Goal: Task Accomplishment & Management: Complete application form

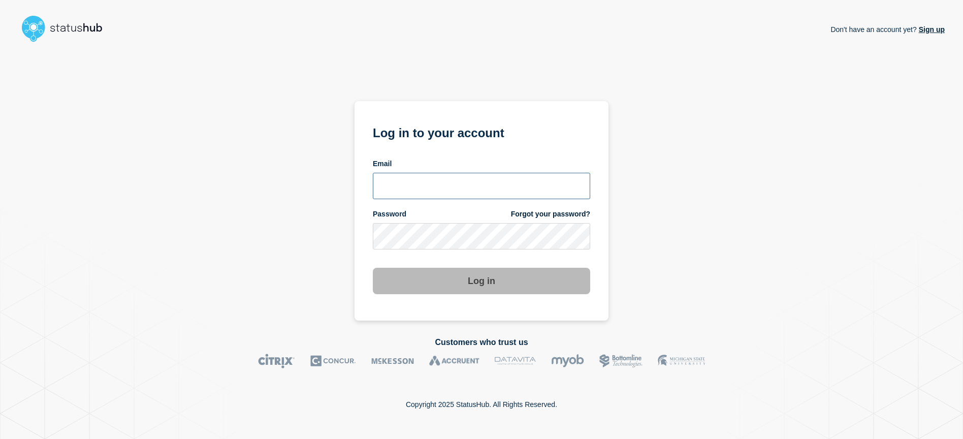
type input "[EMAIL_ADDRESS][DOMAIN_NAME]"
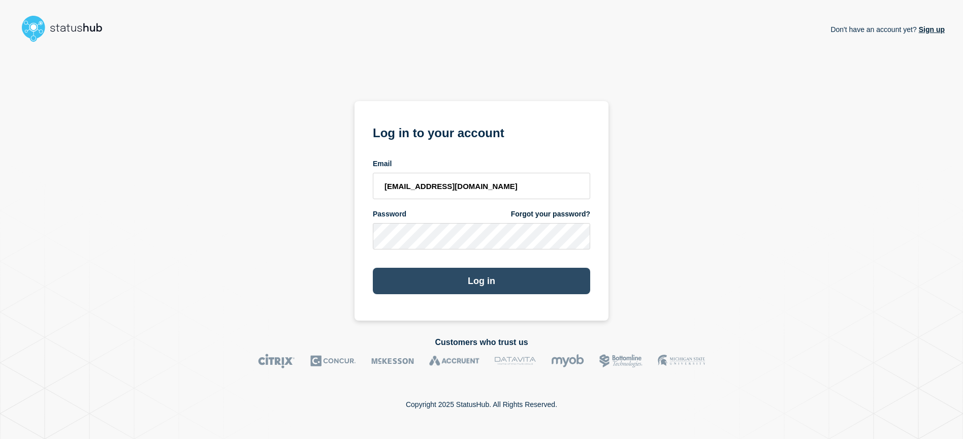
click at [492, 279] on button "Log in" at bounding box center [481, 281] width 217 height 26
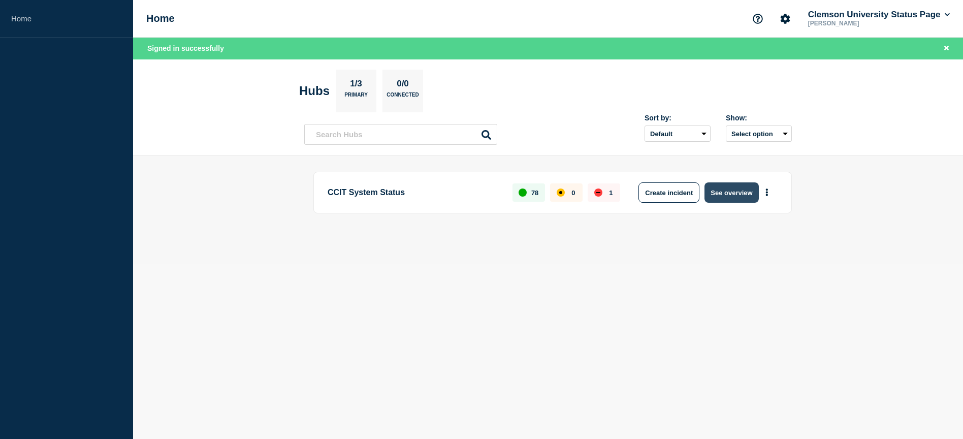
click at [744, 198] on button "See overview" at bounding box center [732, 192] width 54 height 20
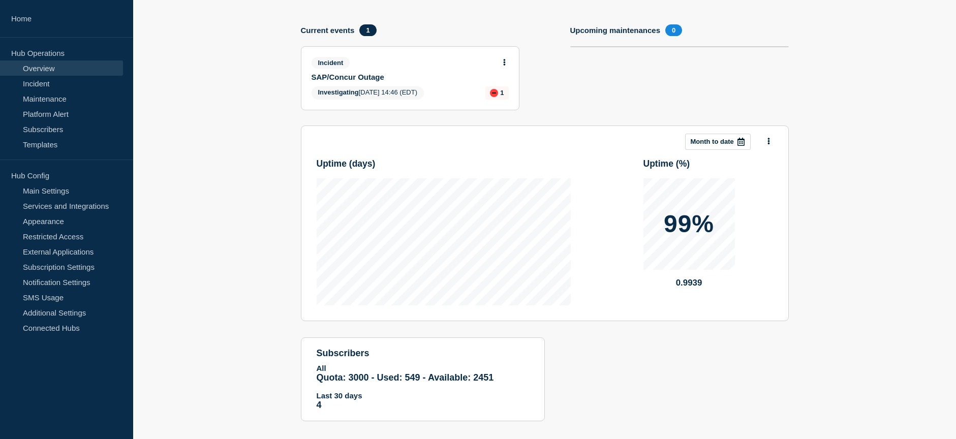
scroll to position [113, 0]
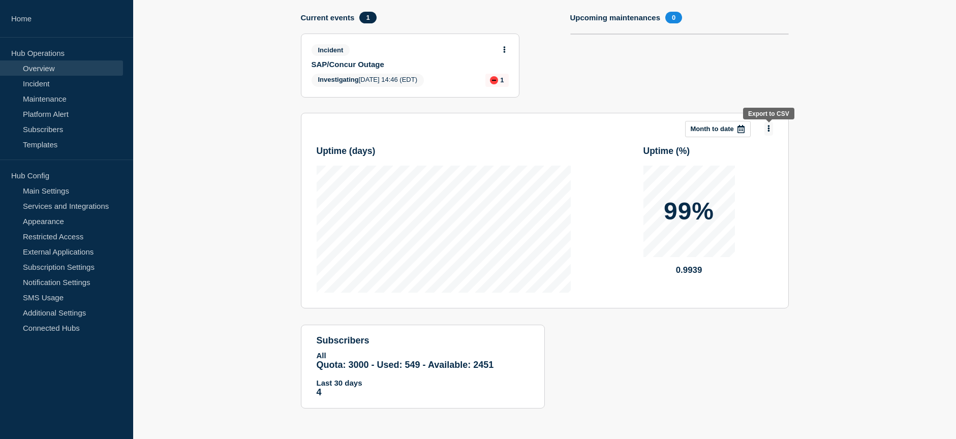
click at [770, 132] on button at bounding box center [768, 129] width 9 height 14
click at [824, 124] on section "Add incident Add maintenance Current events 1 Incident SAP/Concur Outage Invest…" at bounding box center [544, 204] width 823 height 437
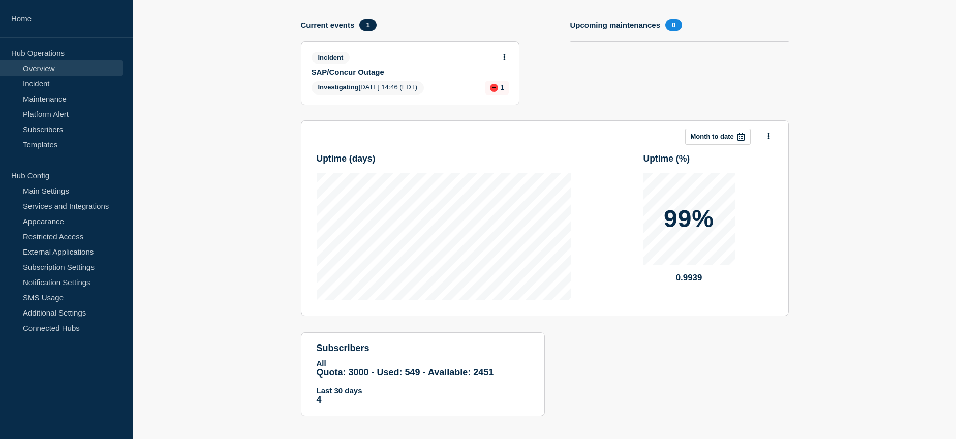
scroll to position [0, 0]
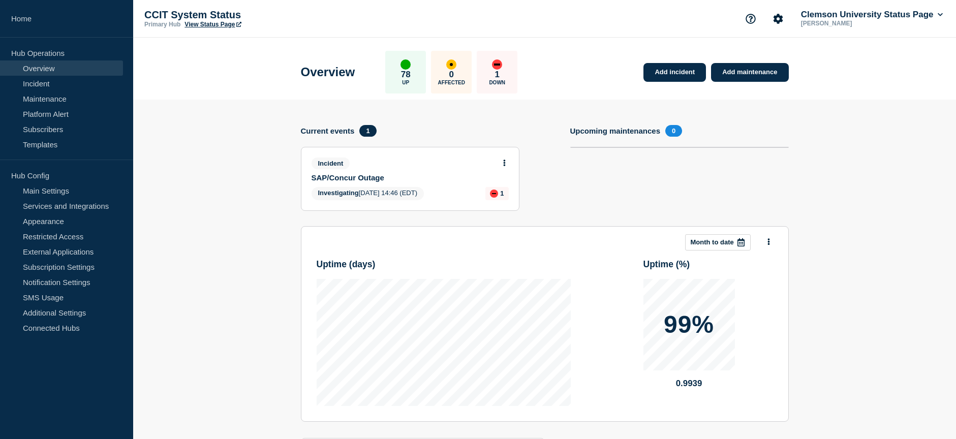
click at [745, 240] on div at bounding box center [741, 242] width 18 height 15
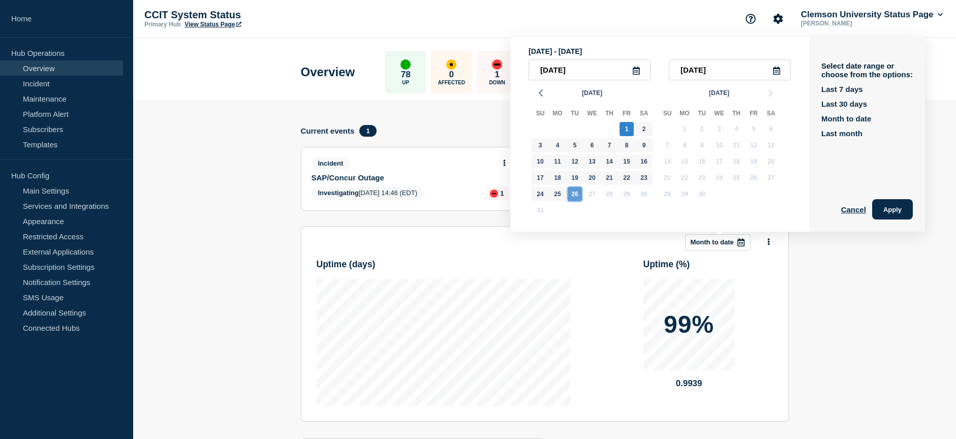
click at [576, 194] on div "26" at bounding box center [574, 194] width 14 height 14
type input "2025-08-26"
click at [862, 219] on div "Select date range or choose from the options: Last 7 days Last 30 days Month to…" at bounding box center [867, 134] width 116 height 195
click at [861, 209] on button "Cancel" at bounding box center [853, 209] width 25 height 20
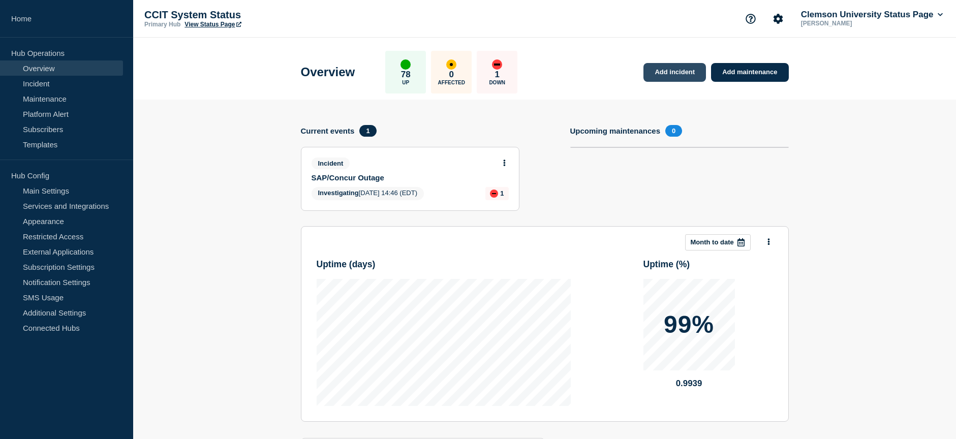
click at [667, 76] on link "Add incident" at bounding box center [674, 72] width 62 height 19
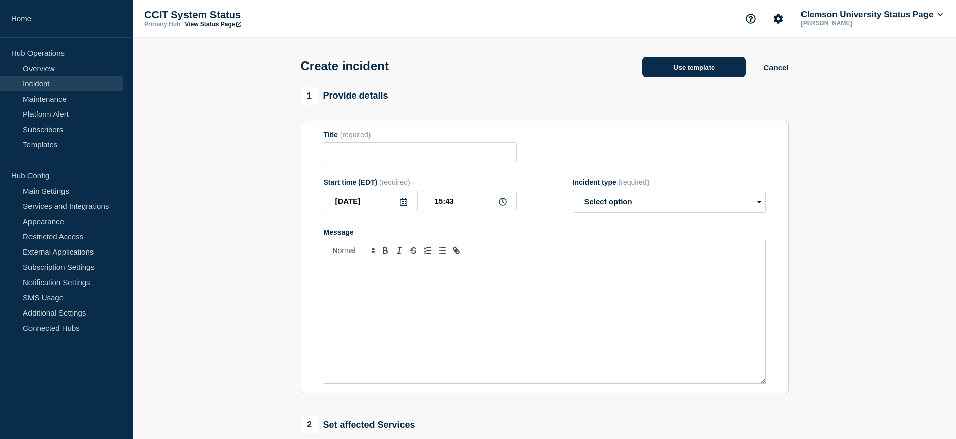
click at [678, 71] on button "Use template" at bounding box center [693, 67] width 103 height 20
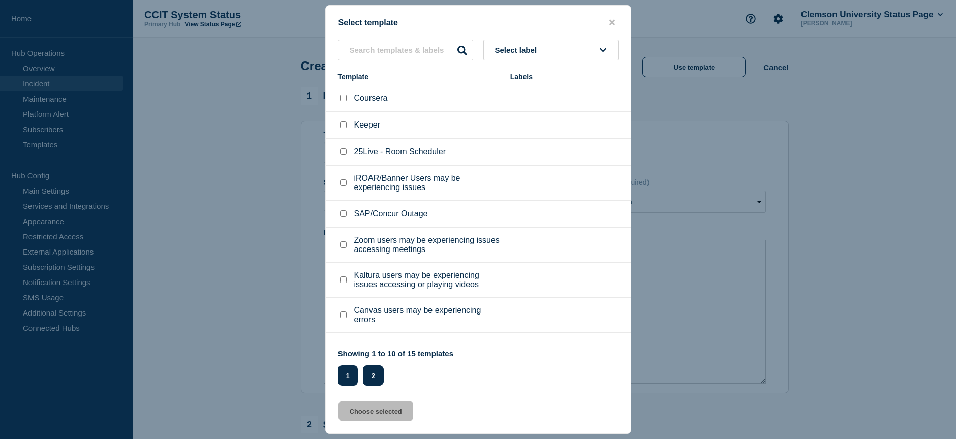
click at [379, 386] on button "2" at bounding box center [373, 375] width 21 height 20
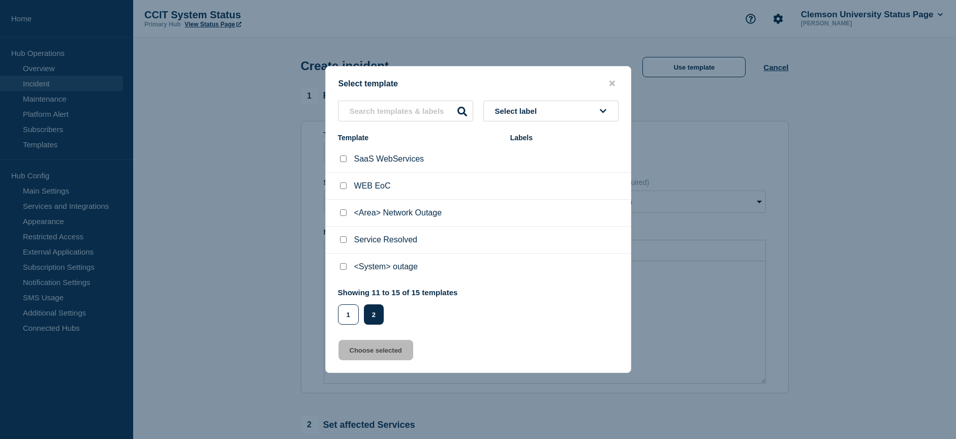
click at [342, 214] on input "<Area> Network Outage checkbox" at bounding box center [343, 212] width 7 height 7
checkbox input "true"
click at [382, 352] on button "Choose selected" at bounding box center [375, 350] width 75 height 20
type input "<Area> Network Outage"
select select "investigating"
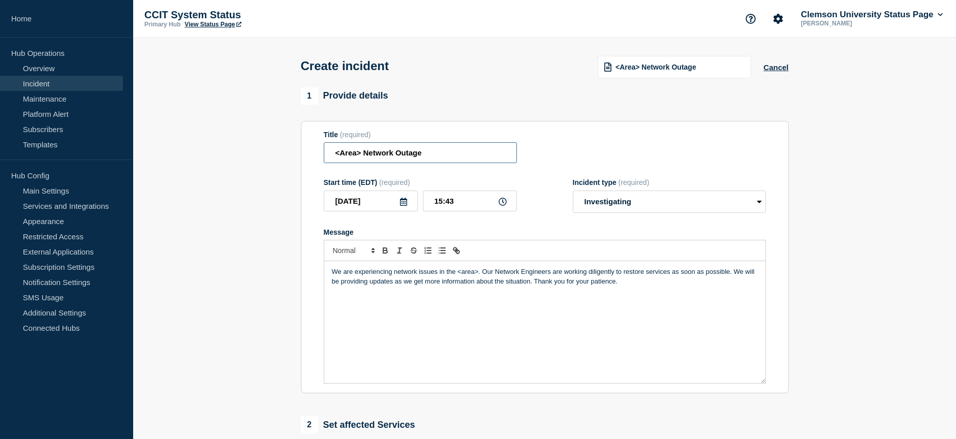
drag, startPoint x: 364, startPoint y: 157, endPoint x: 318, endPoint y: 160, distance: 46.3
click at [318, 160] on section "Title (required) <Area> Network Outage Start time (EDT) (required) 2025-08-26 1…" at bounding box center [545, 257] width 488 height 273
type input "Ravenel Area Network Outage"
drag, startPoint x: 478, startPoint y: 275, endPoint x: 457, endPoint y: 276, distance: 20.9
click at [457, 276] on p "We are experiencing network issues in the <area>. Our Network Engineers are wor…" at bounding box center [545, 276] width 426 height 19
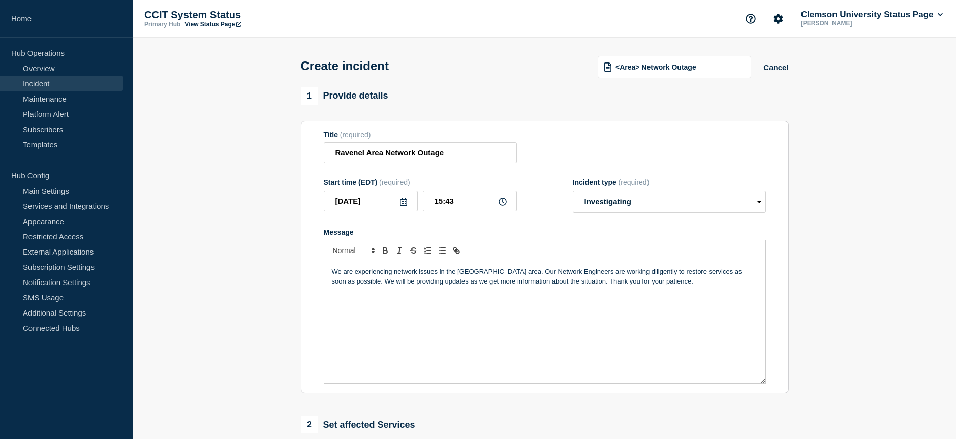
click at [501, 275] on p "We are experiencing network issues in the Ravenel area. Our Network Engineers a…" at bounding box center [545, 276] width 426 height 19
drag, startPoint x: 667, startPoint y: 270, endPoint x: 649, endPoint y: 276, distance: 19.0
click at [649, 276] on p "We are experiencing network issues in the Ravenel area. Blue Ridge Electric is …" at bounding box center [545, 281] width 426 height 28
drag, startPoint x: 648, startPoint y: 276, endPoint x: 658, endPoint y: 310, distance: 35.4
click at [653, 318] on div "We are experiencing network issues in the Ravenel area. Blue Ridge Electric is …" at bounding box center [544, 322] width 441 height 122
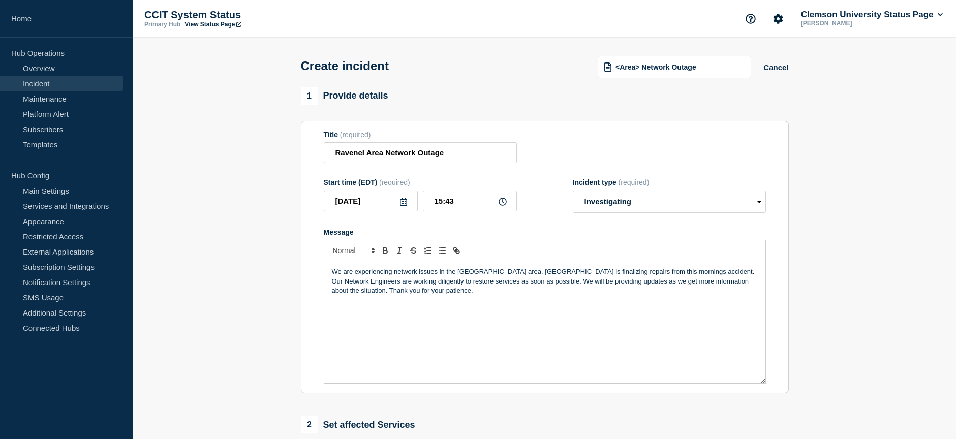
click at [666, 276] on p "We are experiencing network issues in the Ravenel area. Blue Ridge Electric is …" at bounding box center [545, 281] width 426 height 28
click at [497, 277] on p "We are experiencing network issues in the Ravenel area. Blue Ridge Electric is …" at bounding box center [545, 281] width 426 height 28
click at [753, 205] on select "Select option Investigating Identified Monitoring" at bounding box center [669, 202] width 193 height 22
select select "identified"
click at [573, 193] on select "Select option Investigating Identified Monitoring" at bounding box center [669, 202] width 193 height 22
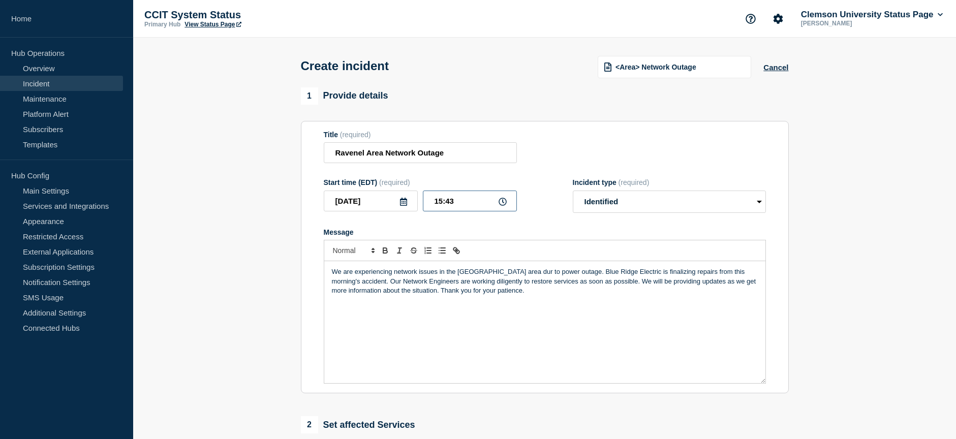
drag, startPoint x: 440, startPoint y: 204, endPoint x: 475, endPoint y: 214, distance: 36.5
click at [440, 204] on input "15:43" at bounding box center [470, 201] width 94 height 21
type input "15:00"
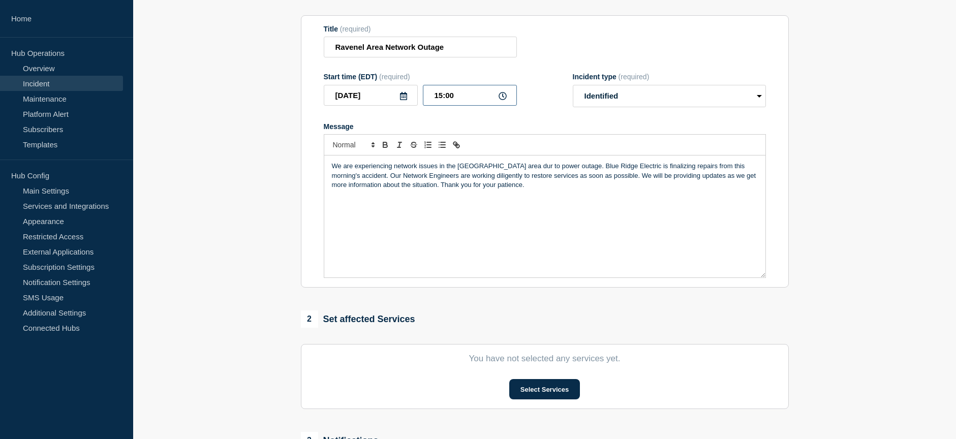
scroll to position [152, 0]
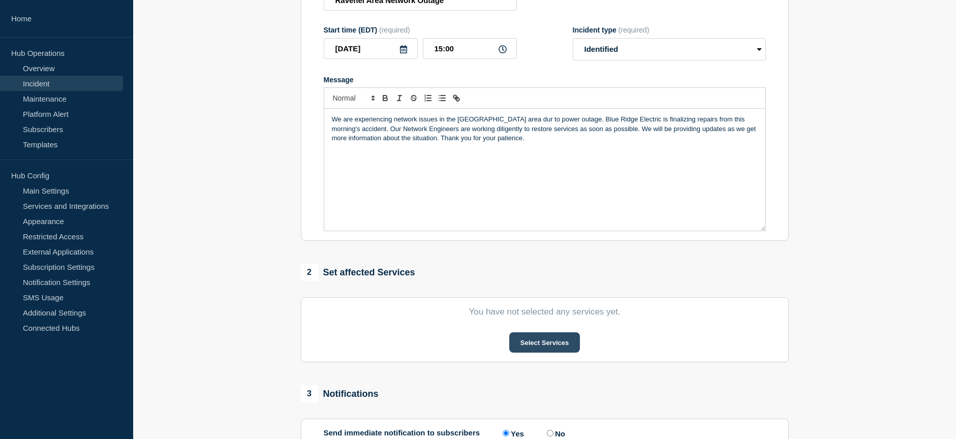
click at [555, 344] on button "Select Services" at bounding box center [544, 342] width 71 height 20
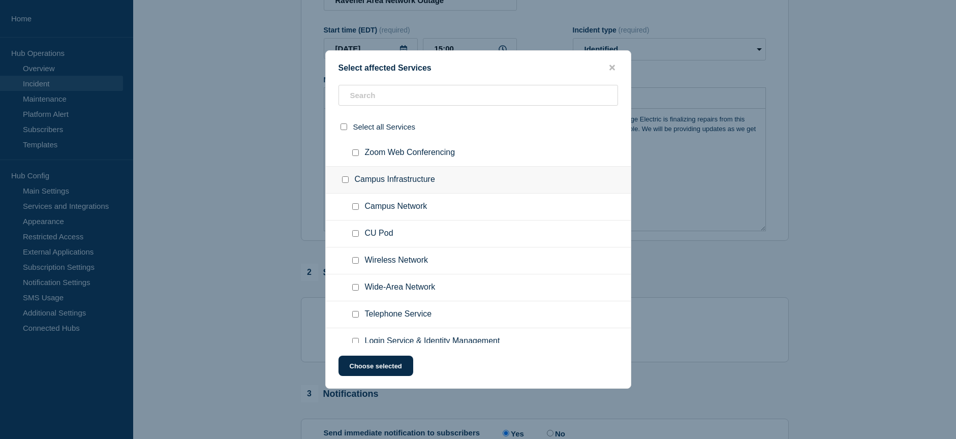
scroll to position [356, 0]
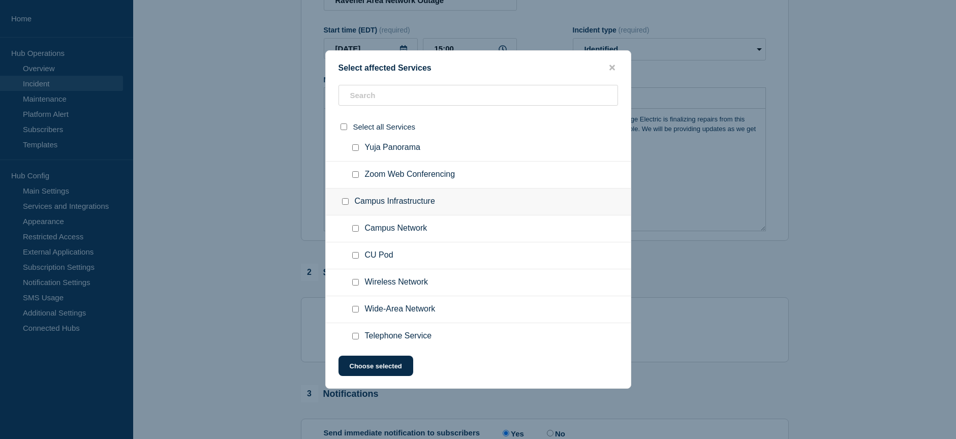
click at [347, 208] on div "Campus Infrastructure" at bounding box center [478, 201] width 305 height 27
drag, startPoint x: 338, startPoint y: 202, endPoint x: 351, endPoint y: 201, distance: 13.2
click at [338, 202] on div "Campus Infrastructure" at bounding box center [478, 201] width 305 height 27
click at [346, 203] on input "Campus Infrastructure checkbox" at bounding box center [345, 201] width 7 height 7
checkbox input "true"
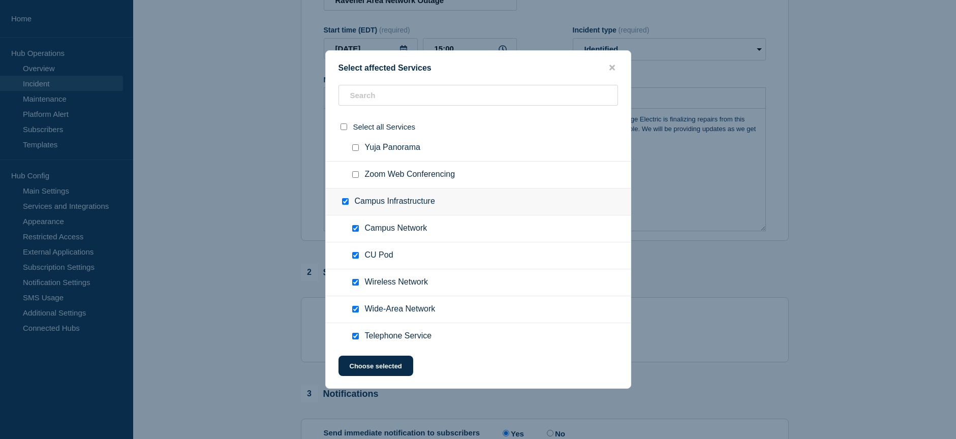
checkbox input "true"
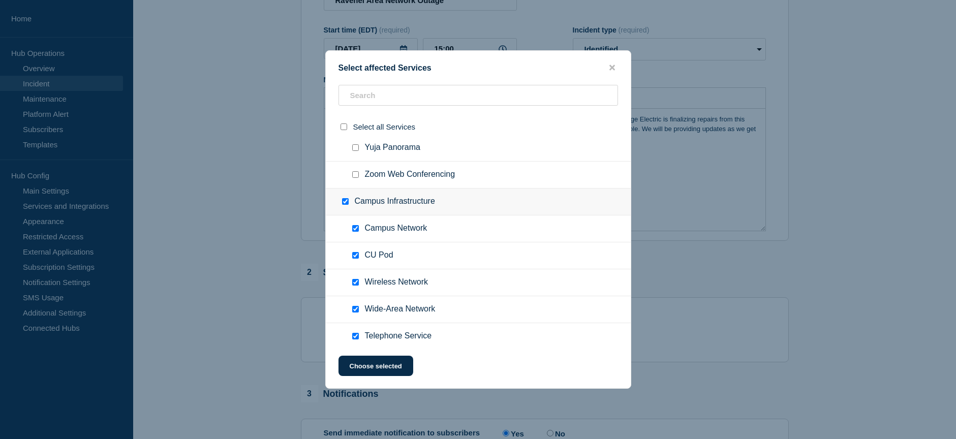
checkbox input "true"
click at [346, 203] on input "Campus Infrastructure checkbox" at bounding box center [345, 201] width 7 height 7
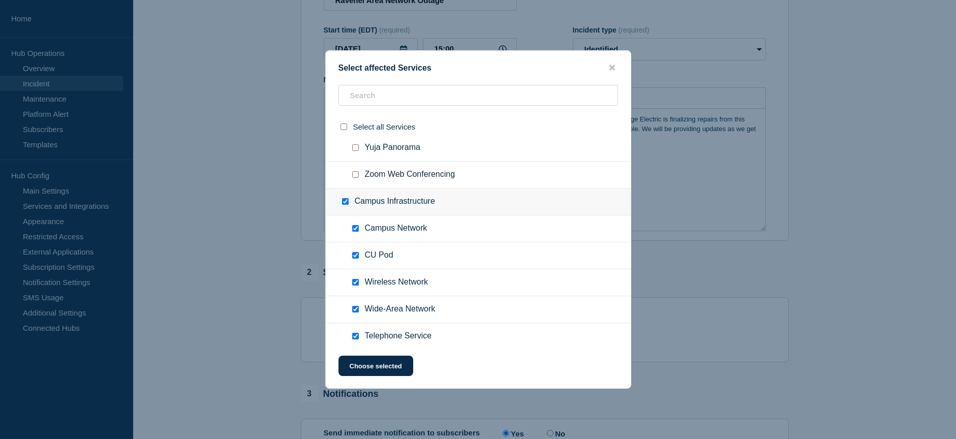
checkbox input "false"
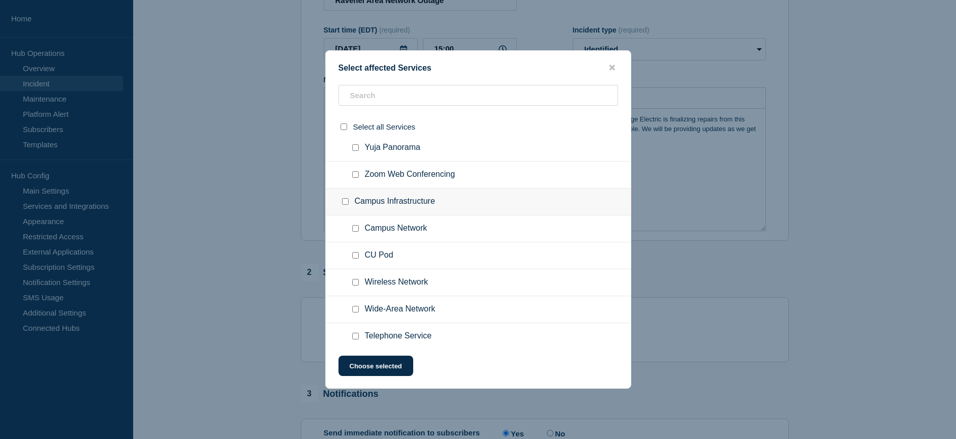
checkbox input "false"
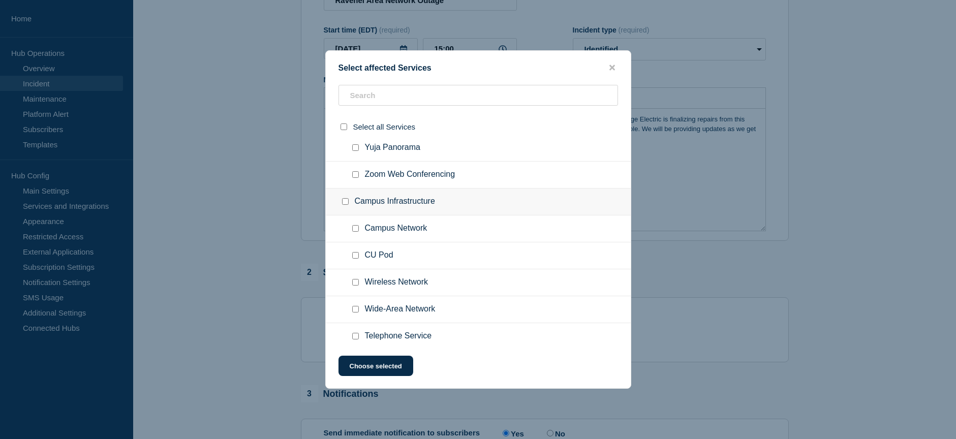
click at [357, 229] on input "Campus Network checkbox" at bounding box center [355, 228] width 7 height 7
checkbox input "true"
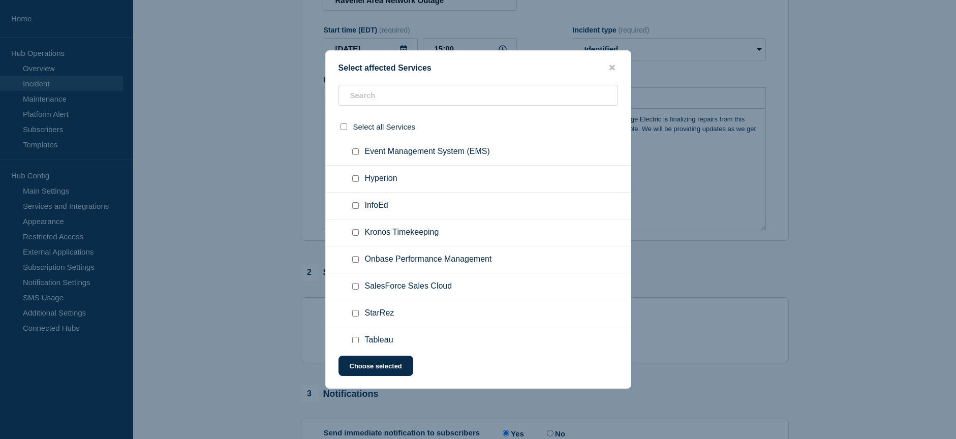
scroll to position [864, 0]
drag, startPoint x: 379, startPoint y: 369, endPoint x: 458, endPoint y: 362, distance: 78.5
click at [380, 368] on button "Choose selected" at bounding box center [375, 366] width 75 height 20
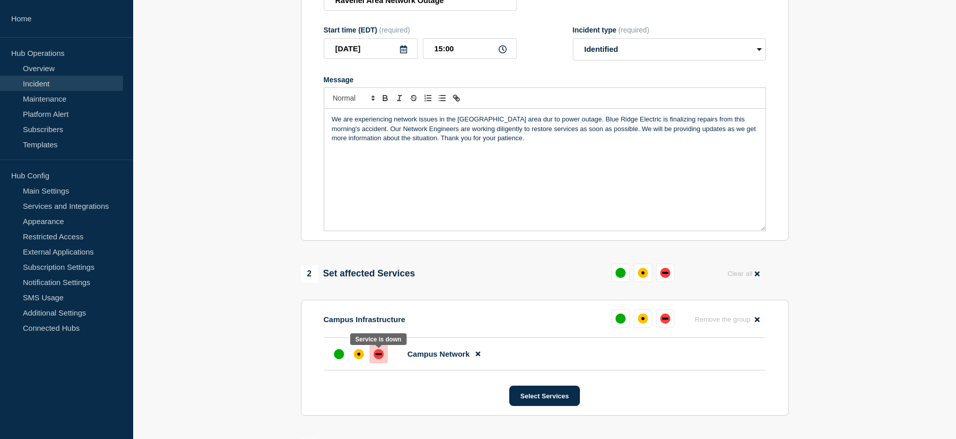
click at [377, 358] on div "down" at bounding box center [378, 354] width 10 height 10
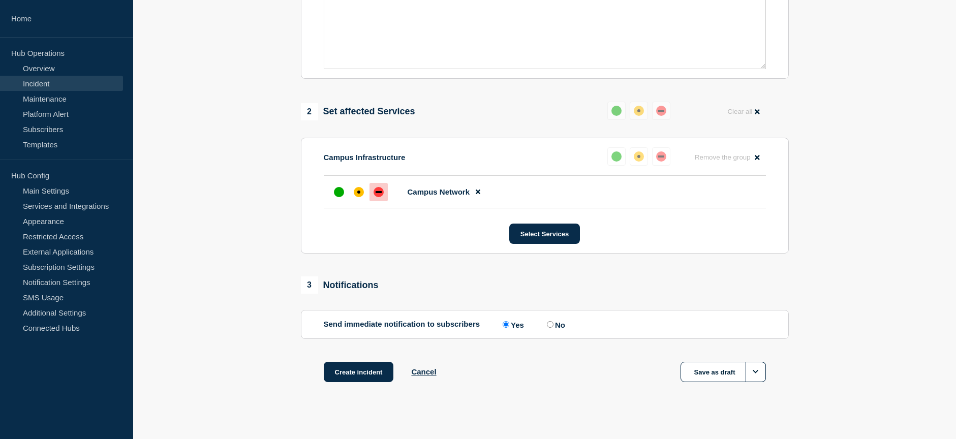
scroll to position [326, 0]
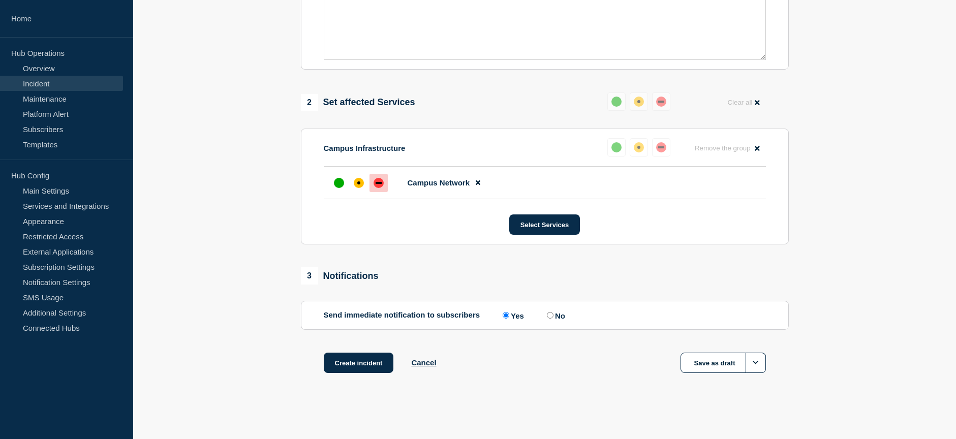
click at [552, 318] on input "No" at bounding box center [550, 315] width 7 height 7
radio input "true"
radio input "false"
drag, startPoint x: 546, startPoint y: 225, endPoint x: 638, endPoint y: 231, distance: 91.6
click at [614, 239] on section "Campus Infrastructure Reset Remove the group Remove Campus Network Select Servi…" at bounding box center [545, 187] width 488 height 116
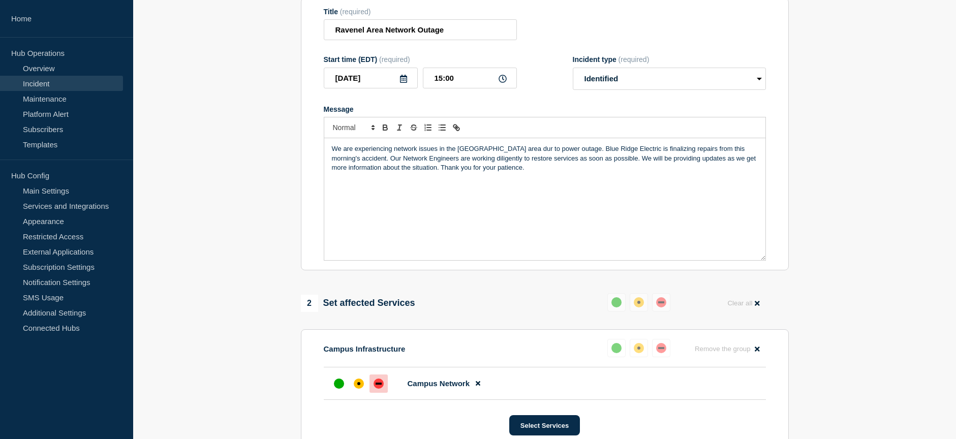
scroll to position [0, 0]
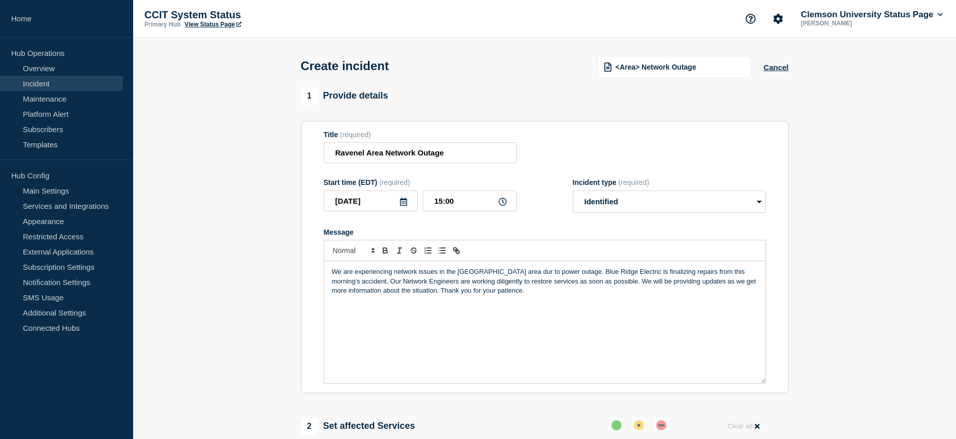
click at [507, 274] on p "We are experiencing network issues in the Ravenel area dur to power outage. Blu…" at bounding box center [545, 281] width 426 height 28
drag, startPoint x: 430, startPoint y: 283, endPoint x: 361, endPoint y: 280, distance: 69.2
click at [361, 280] on p "We are experiencing network issues in the Ravenel area due to power outage. Blu…" at bounding box center [545, 281] width 426 height 28
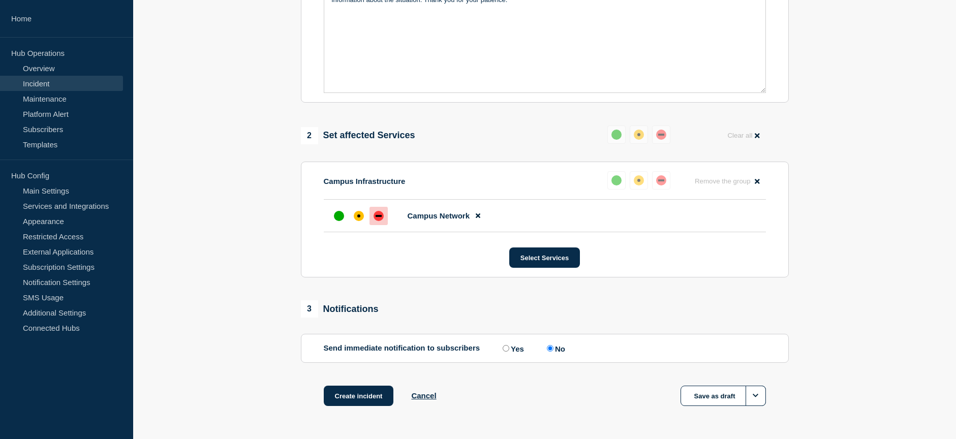
scroll to position [326, 0]
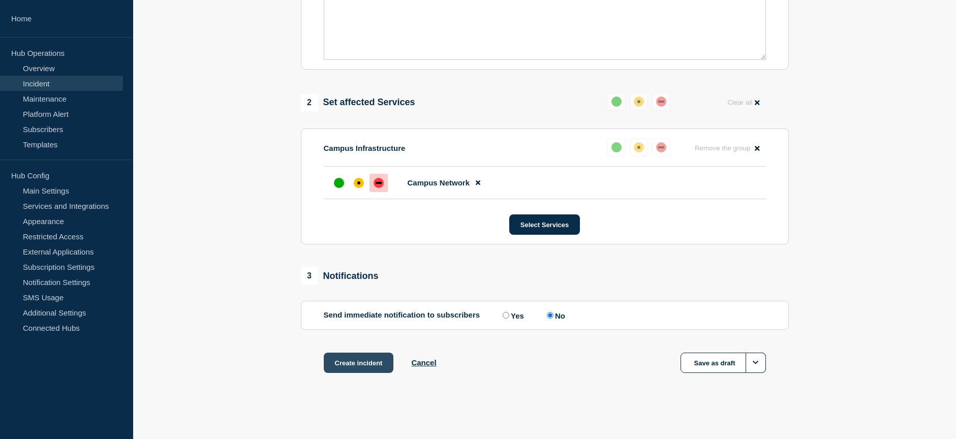
click at [362, 367] on button "Create incident" at bounding box center [359, 363] width 70 height 20
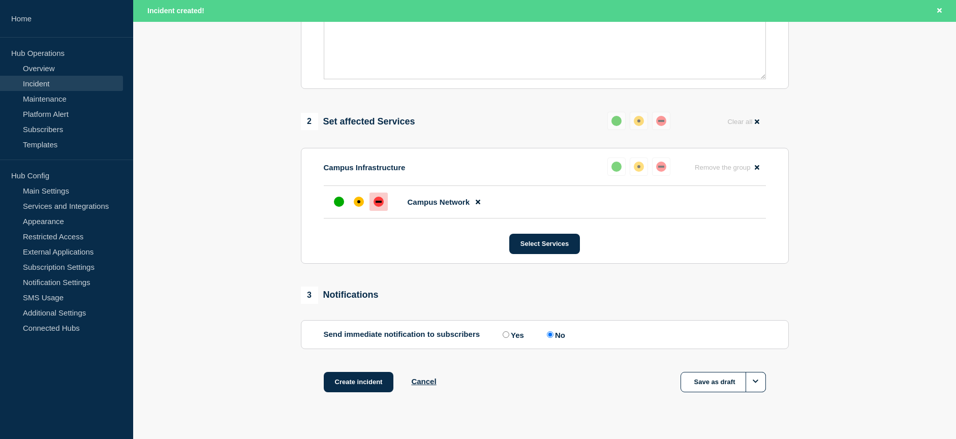
scroll to position [348, 0]
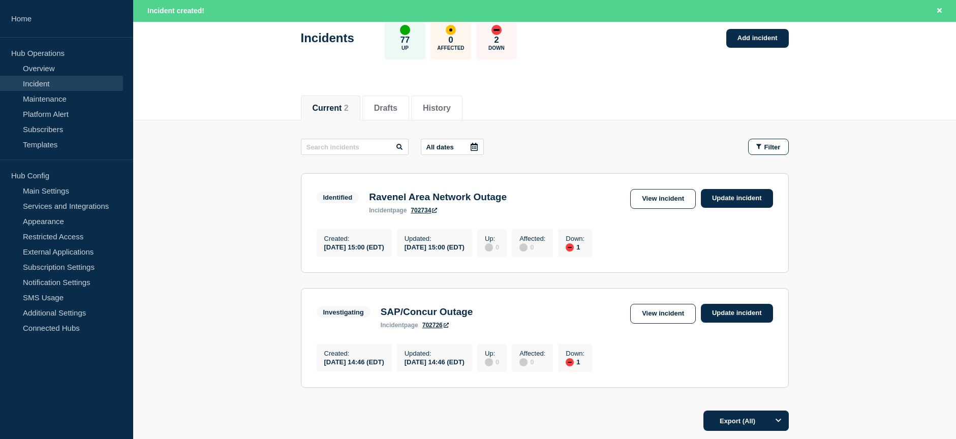
scroll to position [48, 0]
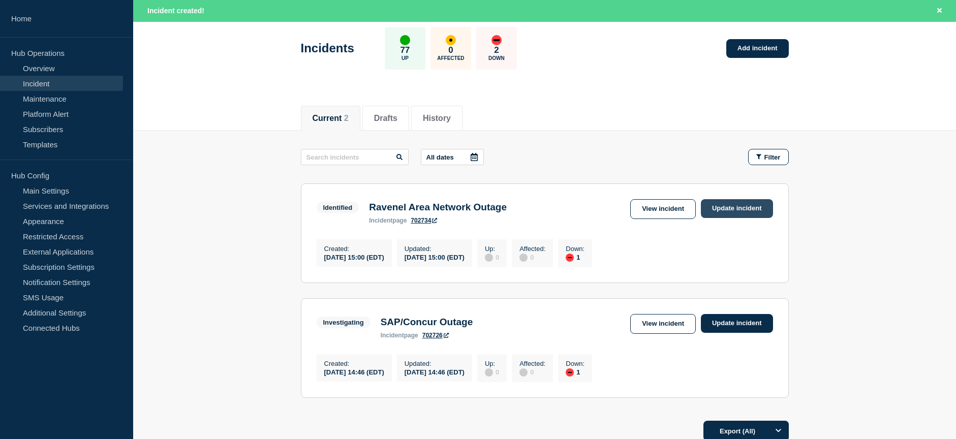
click at [736, 210] on link "Update incident" at bounding box center [737, 208] width 72 height 19
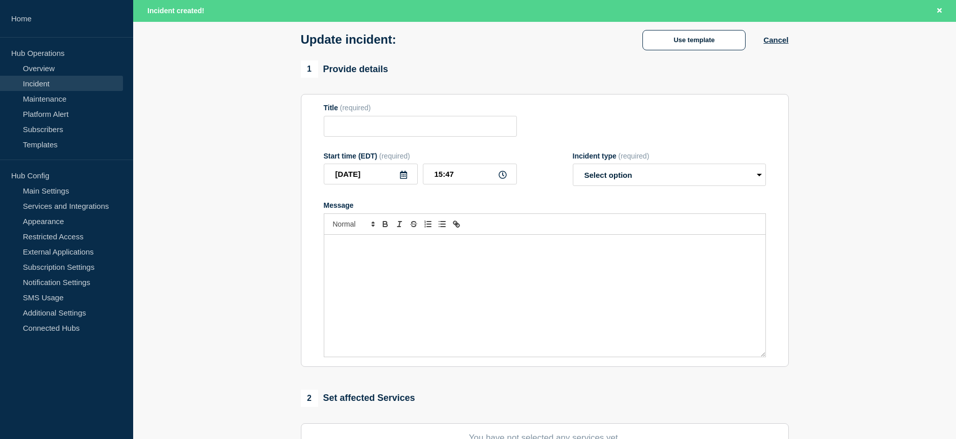
type input "Ravenel Area Network Outage"
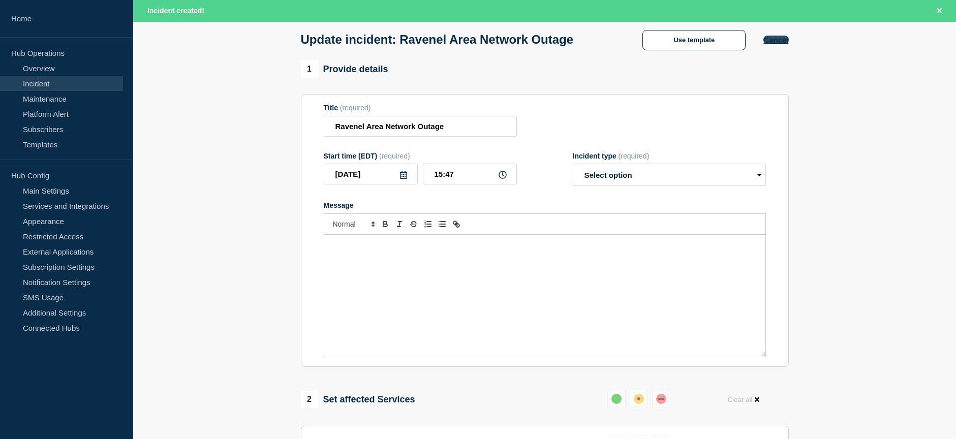
click at [771, 42] on button "Cancel" at bounding box center [775, 40] width 25 height 9
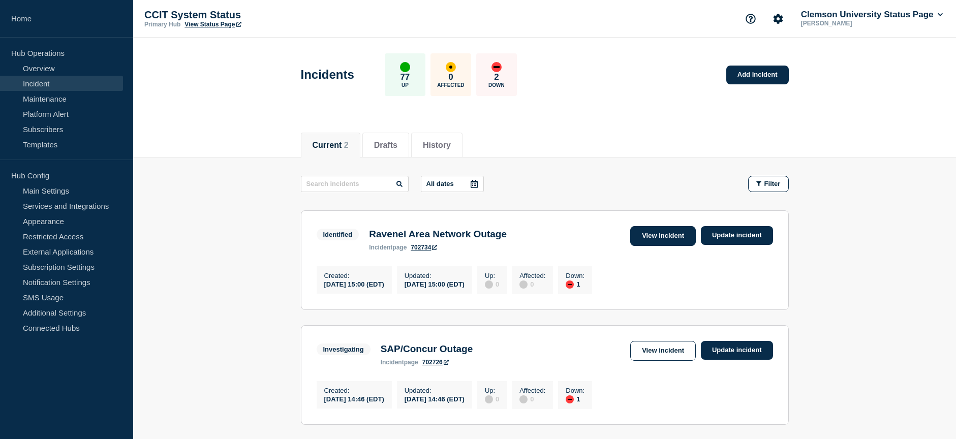
click at [666, 234] on link "View incident" at bounding box center [663, 236] width 66 height 20
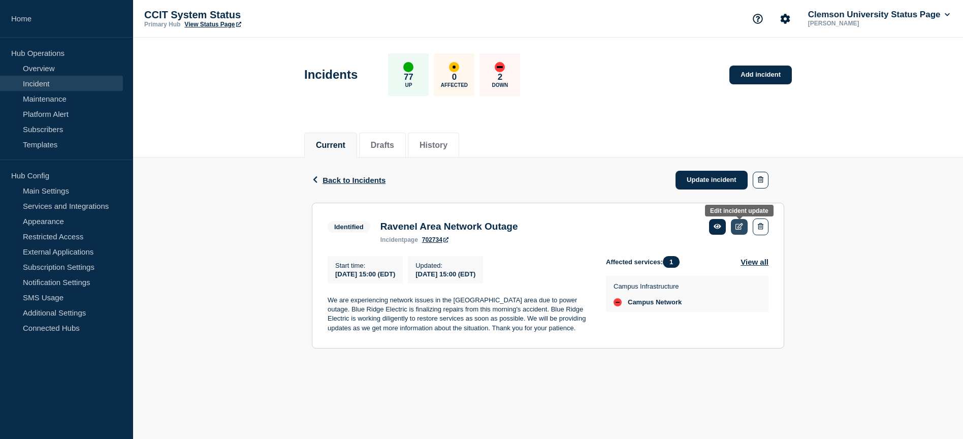
click at [739, 226] on icon at bounding box center [740, 226] width 8 height 7
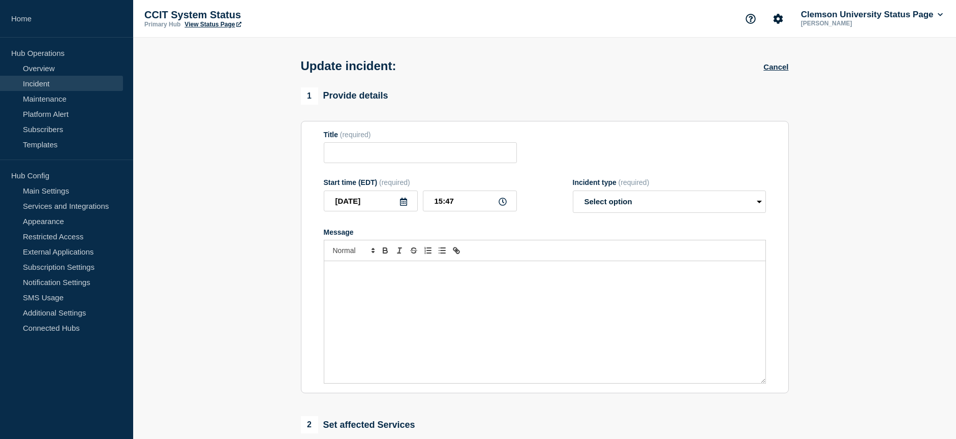
type input "Ravenel Area Network Outage"
type input "15:00"
select select "identified"
radio input "false"
radio input "true"
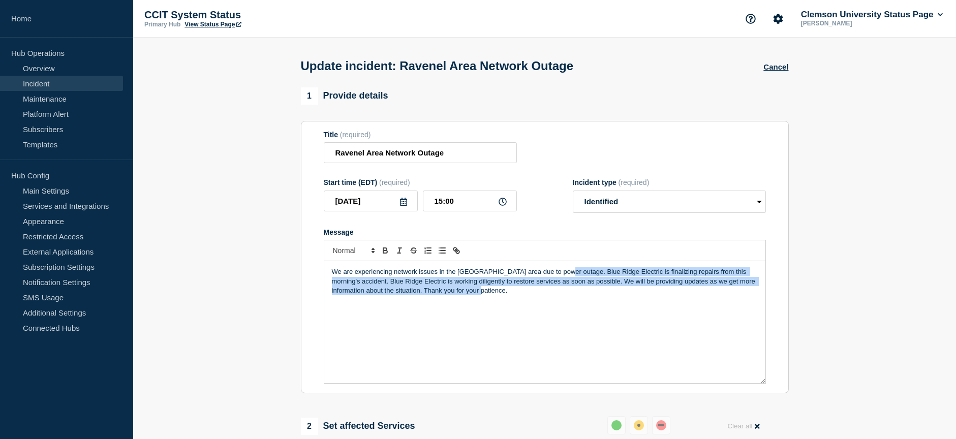
drag, startPoint x: 511, startPoint y: 296, endPoint x: 561, endPoint y: 271, distance: 56.4
click at [561, 271] on p "We are experiencing network issues in the Ravenel area due to power outage. Blu…" at bounding box center [545, 281] width 426 height 28
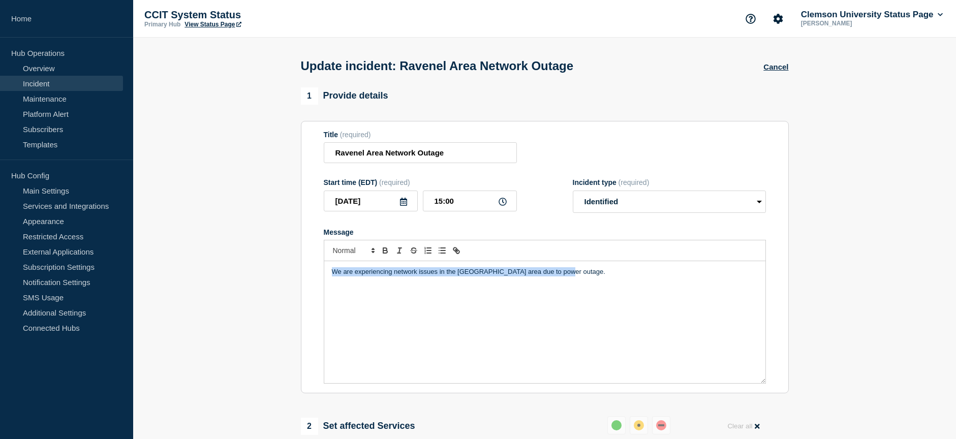
drag, startPoint x: 576, startPoint y: 279, endPoint x: 315, endPoint y: 268, distance: 260.4
click at [315, 268] on section "Title (required) Ravenel Area Network Outage Start time (EDT) (required) 2025-0…" at bounding box center [545, 257] width 488 height 273
click at [580, 276] on p "We are experiencing network issues in the Ravenel area due to power outage." at bounding box center [545, 271] width 426 height 9
drag, startPoint x: 580, startPoint y: 276, endPoint x: 289, endPoint y: 275, distance: 291.1
click at [289, 275] on section "1 Provide details Title (required) Ravenel Area Network Outage Start time (EDT)…" at bounding box center [544, 404] width 823 height 635
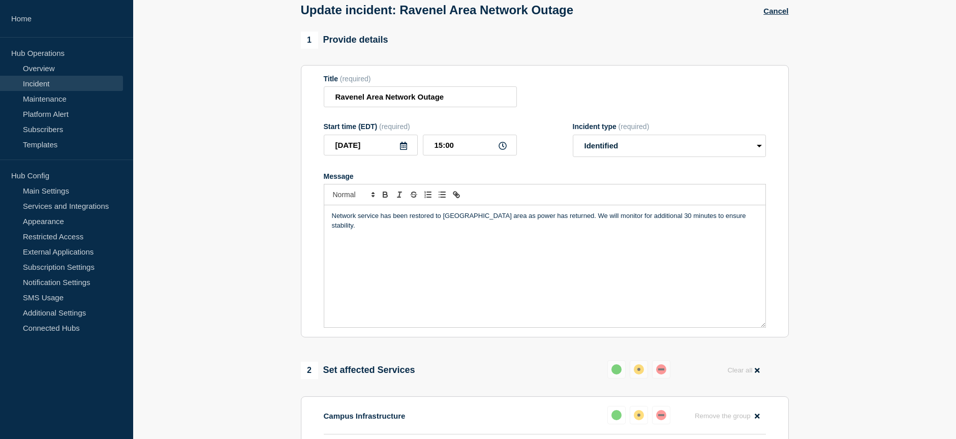
scroll to position [51, 0]
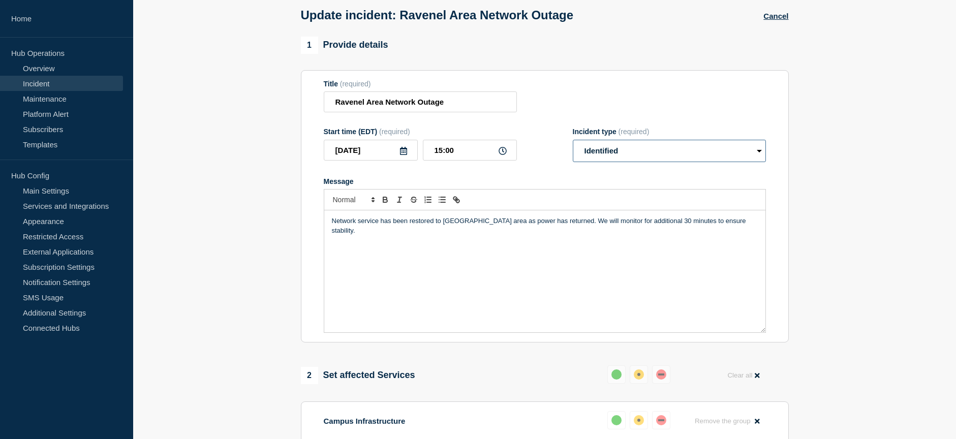
click at [715, 150] on select "Select option Investigating Identified Monitoring Resolved" at bounding box center [669, 151] width 193 height 22
select select "monitoring"
click at [573, 142] on select "Select option Investigating Identified Monitoring Resolved" at bounding box center [669, 151] width 193 height 22
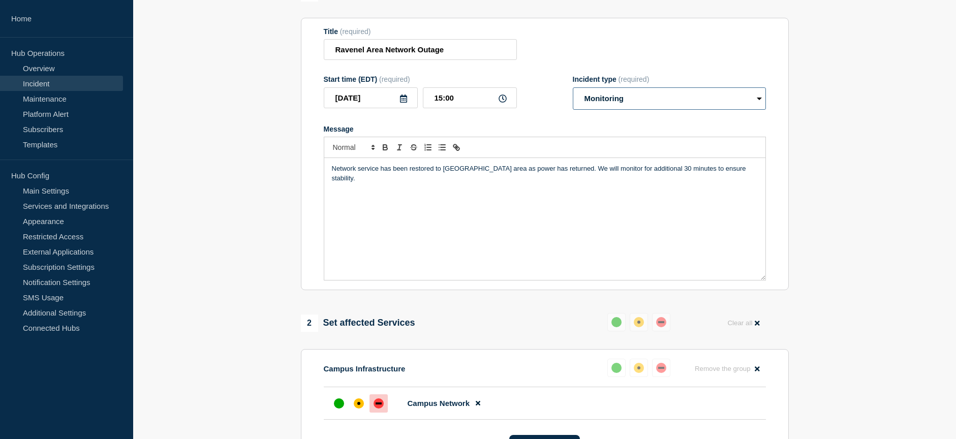
scroll to position [301, 0]
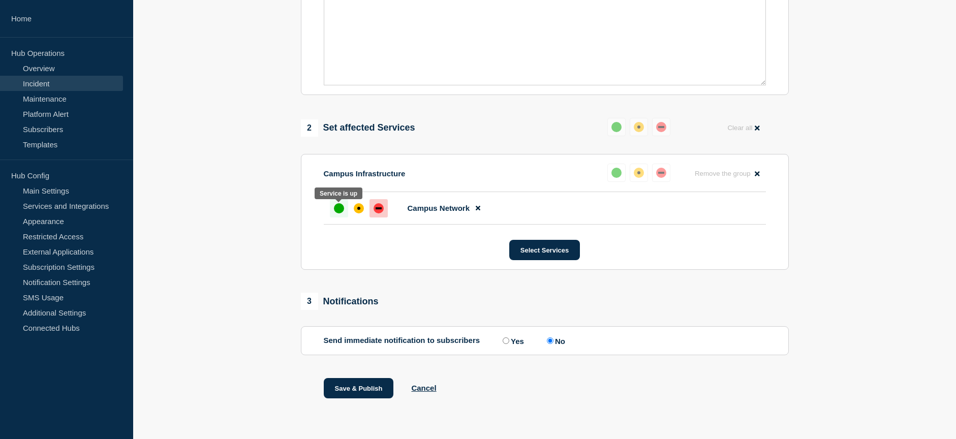
click at [343, 210] on div "up" at bounding box center [339, 208] width 10 height 10
drag, startPoint x: 364, startPoint y: 389, endPoint x: 363, endPoint y: 384, distance: 5.1
click at [363, 388] on button "Save & Publish" at bounding box center [359, 388] width 70 height 20
